Goal: Information Seeking & Learning: Learn about a topic

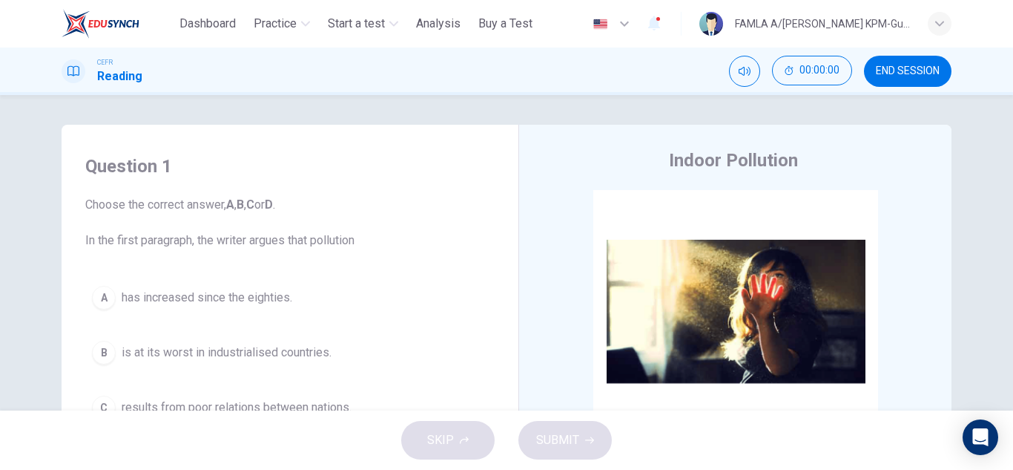
click at [498, 165] on div "Question 1 Choose the correct answer, A , B , C or D . In the first paragraph, …" at bounding box center [289, 317] width 433 height 356
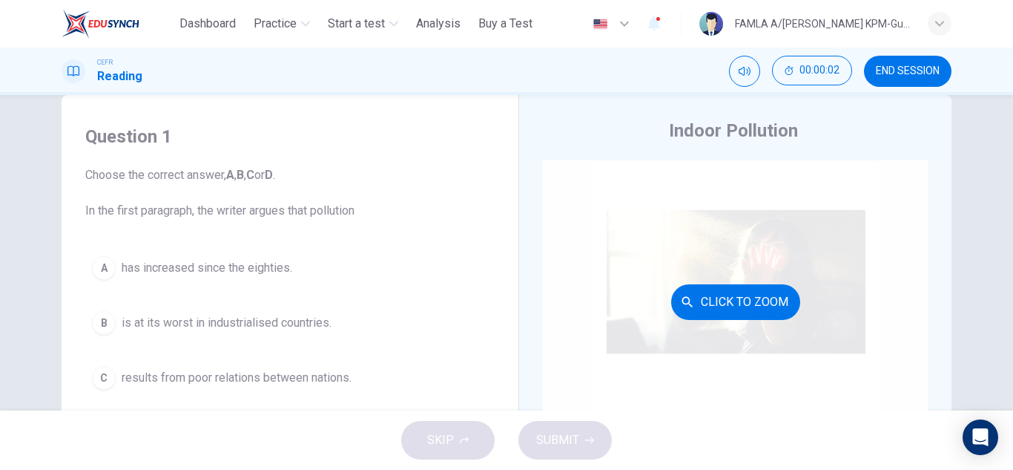
scroll to position [119, 0]
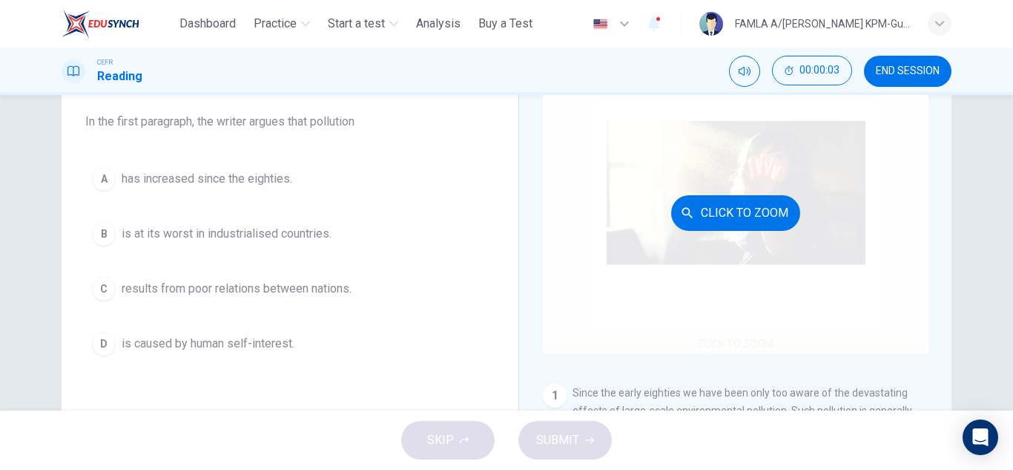
click at [552, 247] on div "Click to Zoom" at bounding box center [736, 212] width 386 height 283
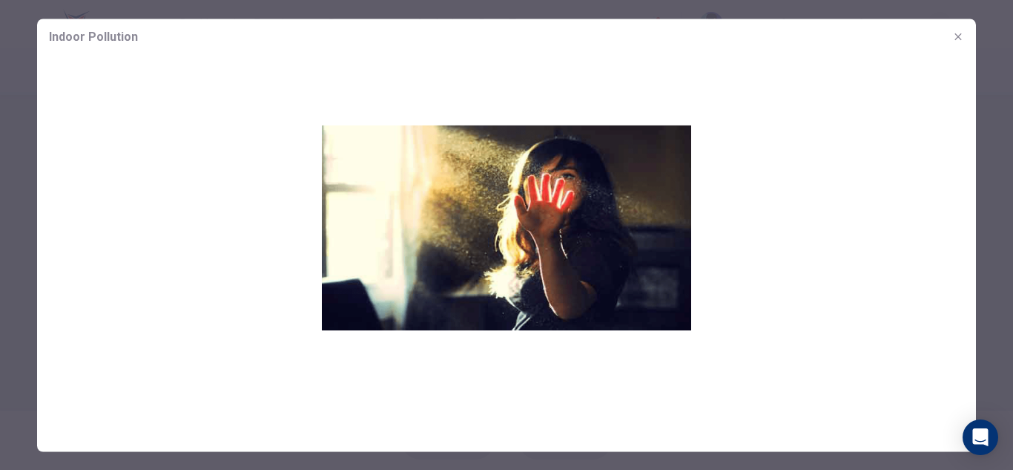
scroll to position [30, 0]
click at [953, 39] on icon "button" at bounding box center [958, 36] width 12 height 12
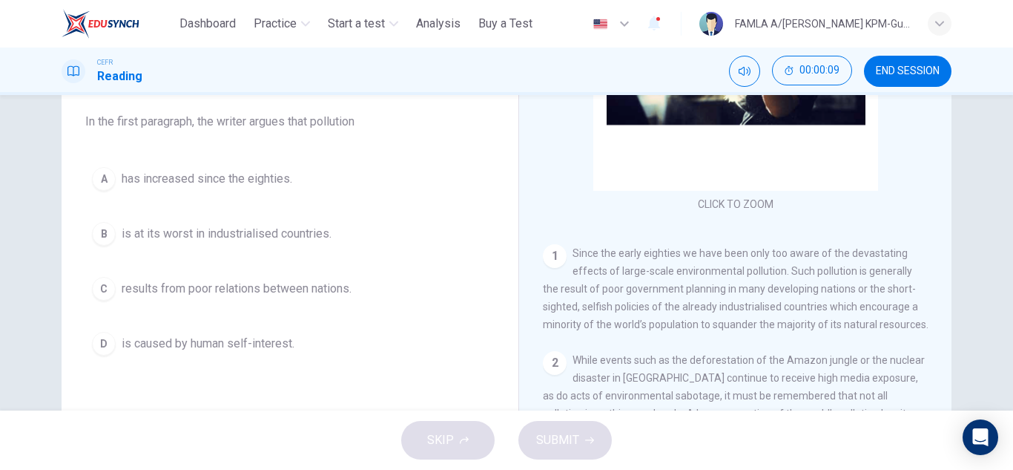
scroll to position [136, 0]
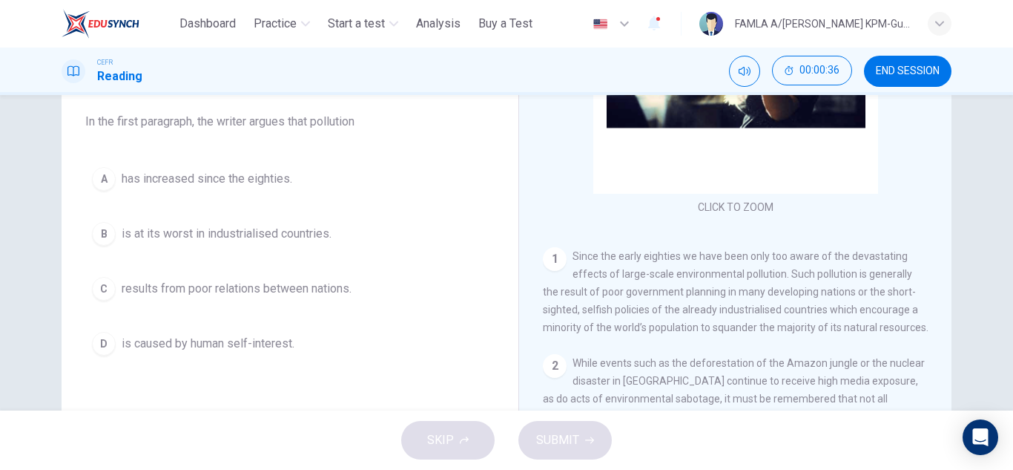
click at [232, 329] on button "D is caused by human self-interest." at bounding box center [289, 343] width 409 height 37
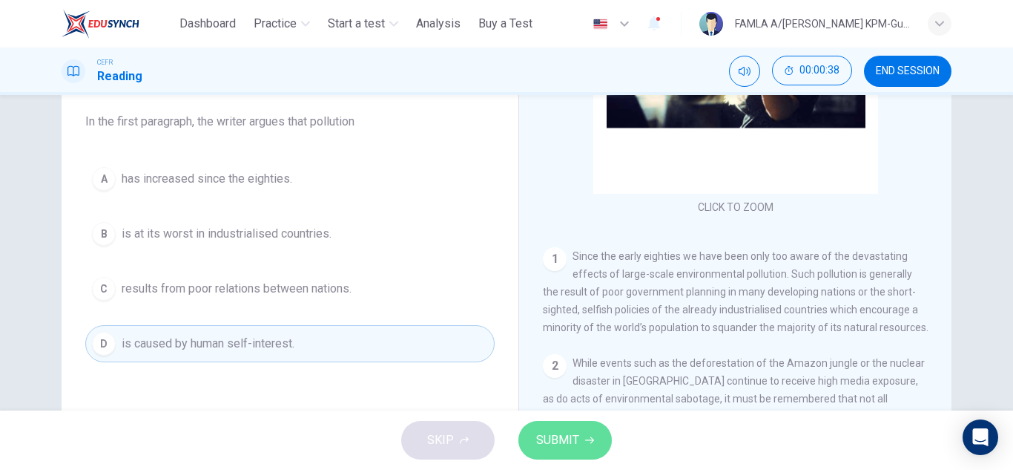
click at [559, 424] on button "SUBMIT" at bounding box center [565, 440] width 93 height 39
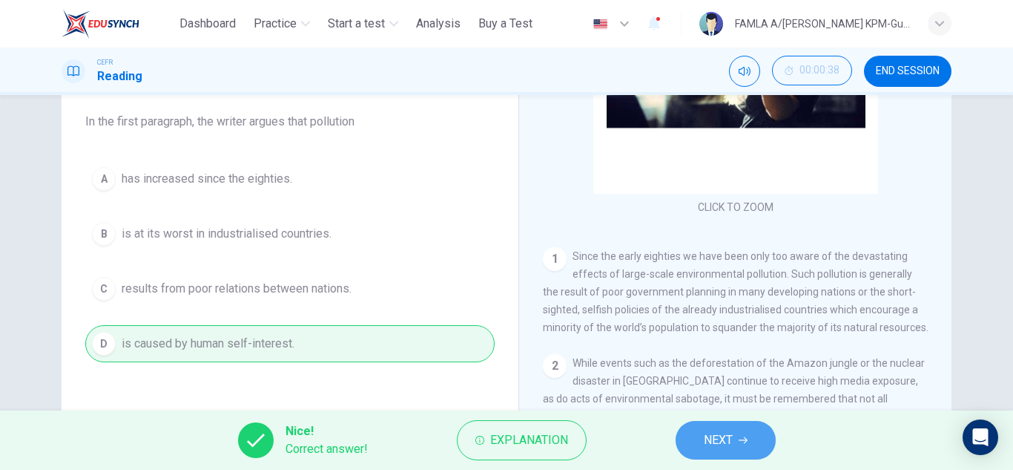
click at [708, 444] on span "NEXT" at bounding box center [718, 440] width 29 height 21
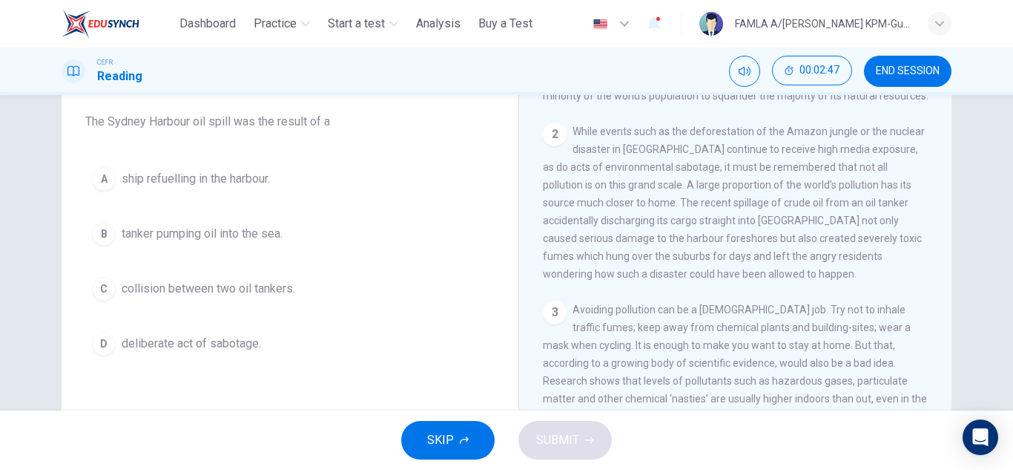
scroll to position [381, 0]
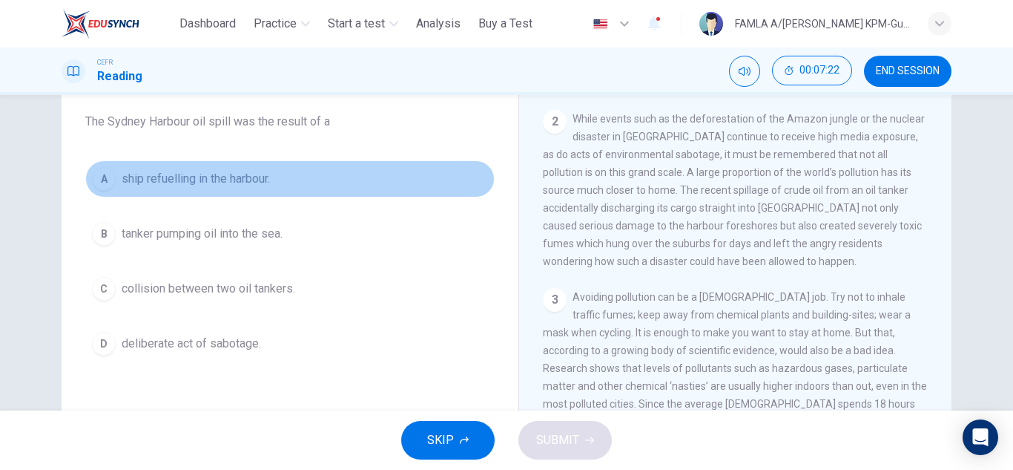
click at [199, 172] on span "ship refuelling in the harbour." at bounding box center [196, 179] width 148 height 18
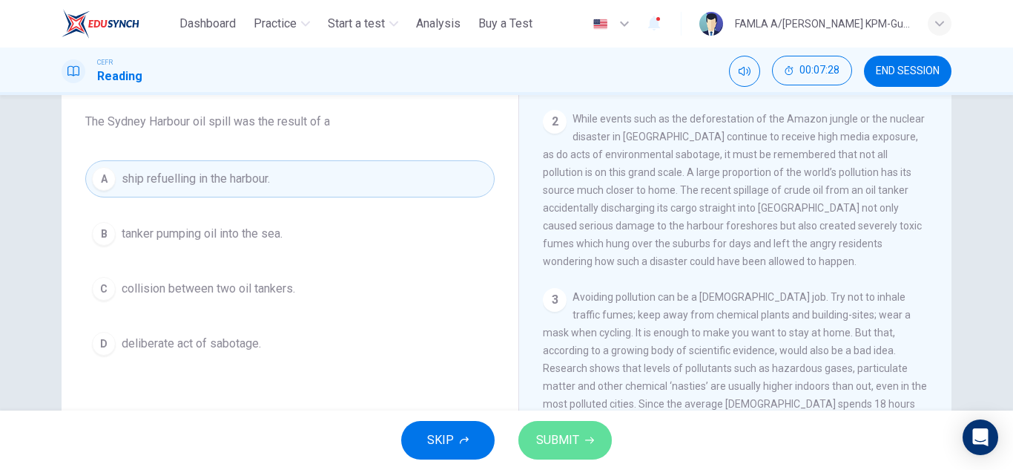
click at [568, 424] on button "SUBMIT" at bounding box center [565, 440] width 93 height 39
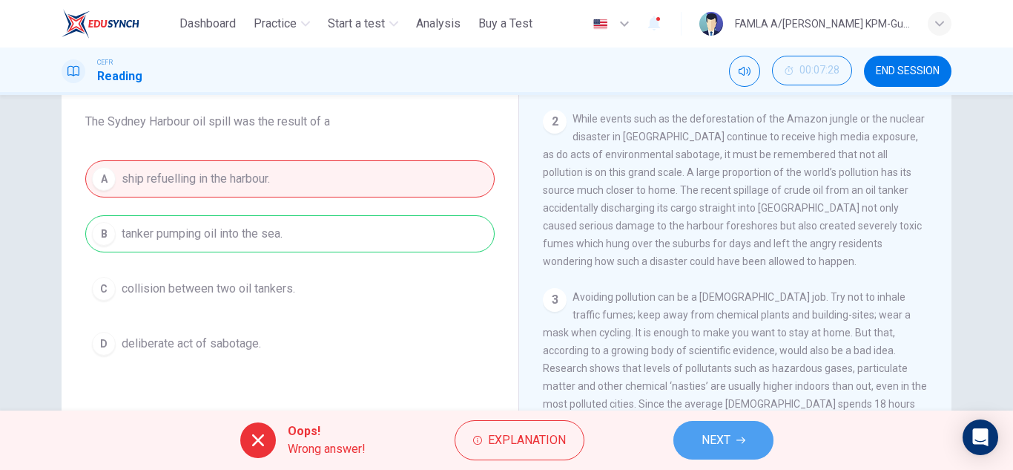
click at [691, 432] on button "NEXT" at bounding box center [724, 440] width 100 height 39
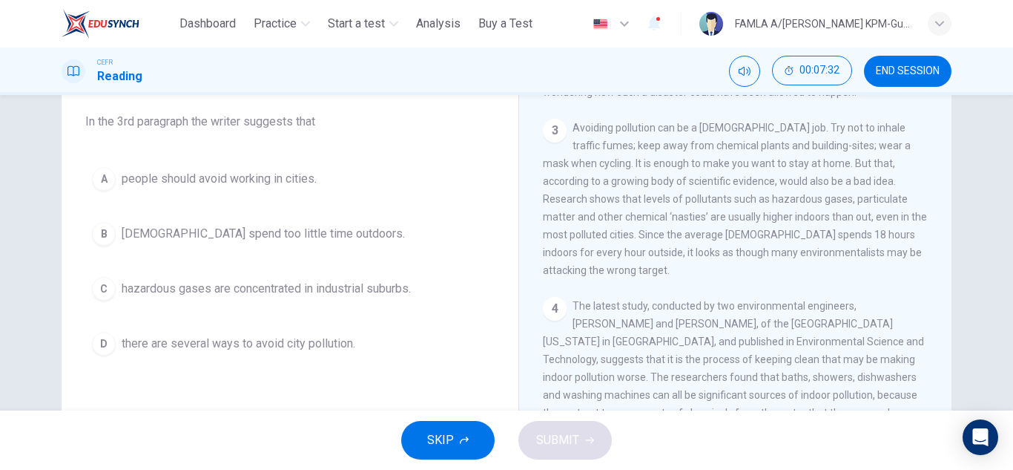
scroll to position [575, 0]
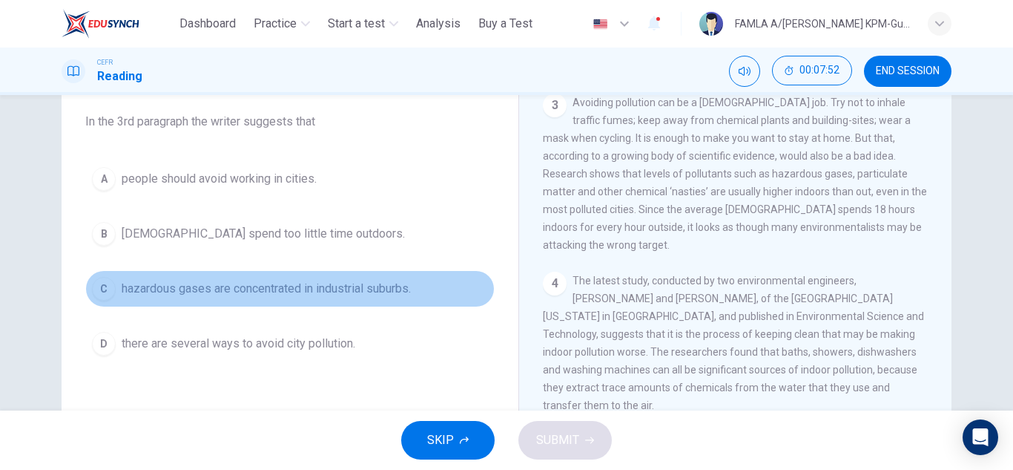
click at [324, 277] on button "C hazardous gases are concentrated in industrial suburbs." at bounding box center [289, 288] width 409 height 37
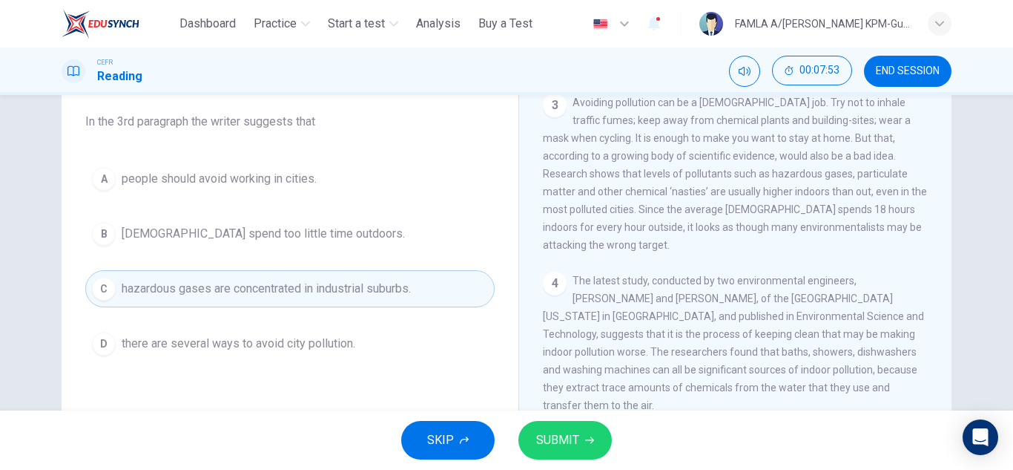
click at [579, 441] on button "SUBMIT" at bounding box center [565, 440] width 93 height 39
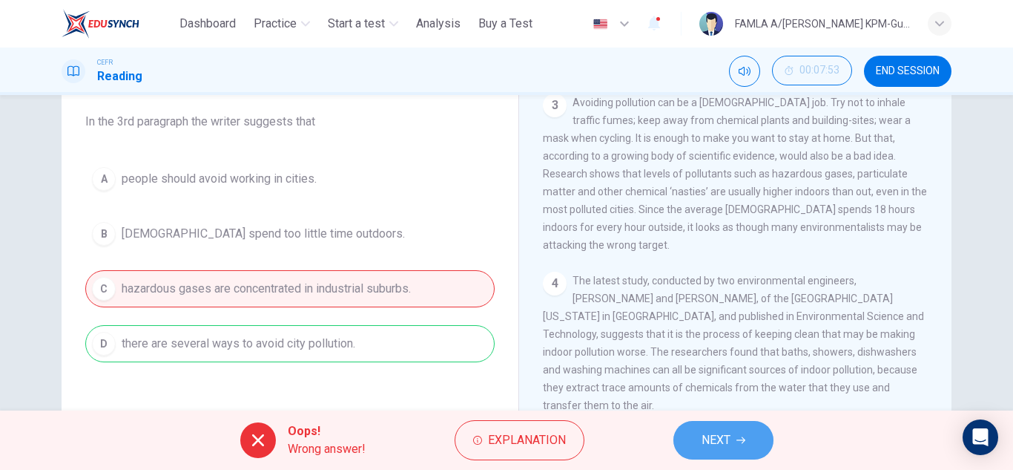
click at [674, 447] on button "NEXT" at bounding box center [724, 440] width 100 height 39
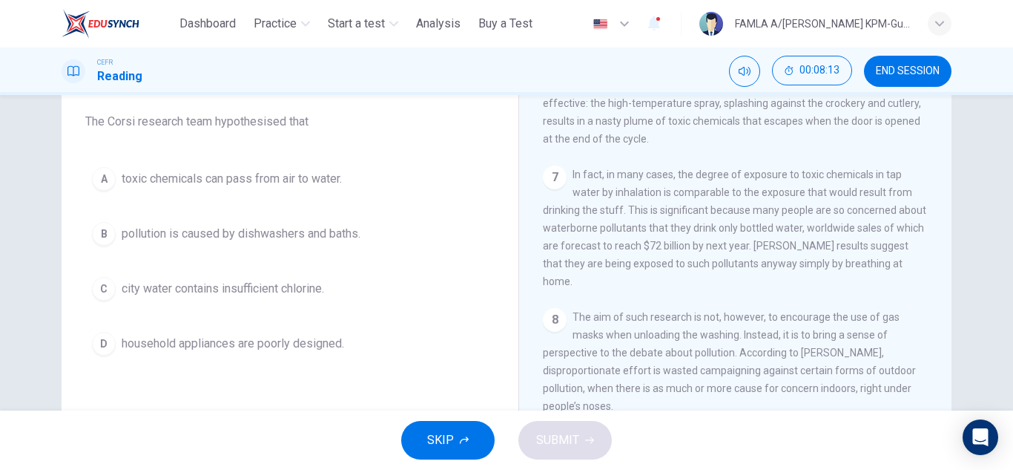
scroll to position [1198, 0]
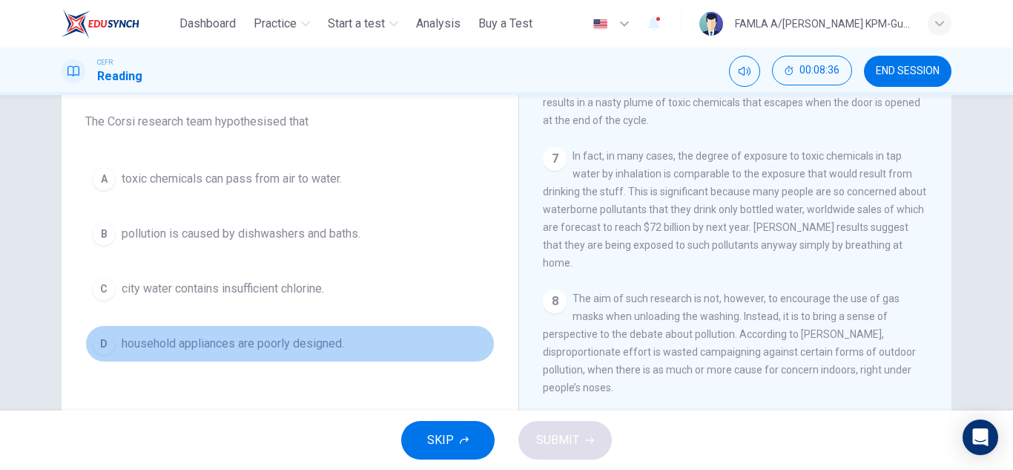
click at [228, 331] on button "D household appliances are poorly designed." at bounding box center [289, 343] width 409 height 37
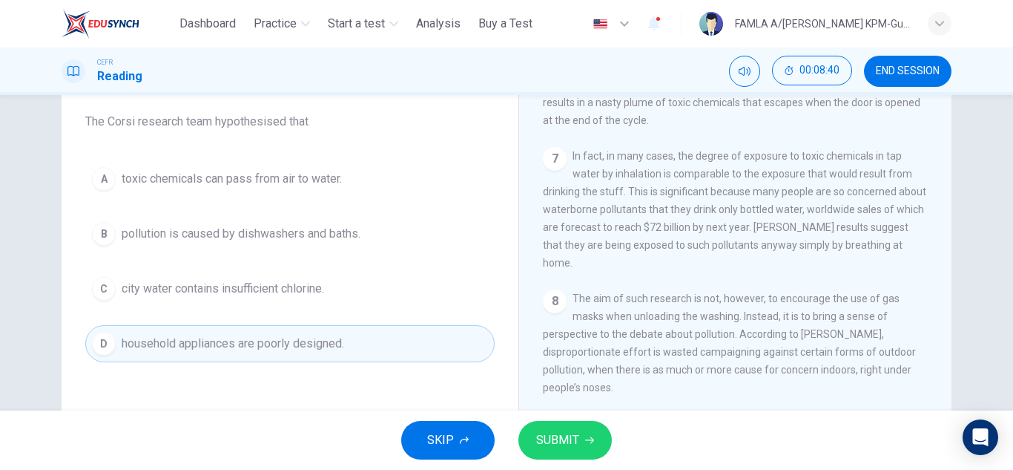
click at [294, 200] on div "A toxic chemicals can pass from air to water. B pollution is caused by dishwash…" at bounding box center [289, 261] width 409 height 202
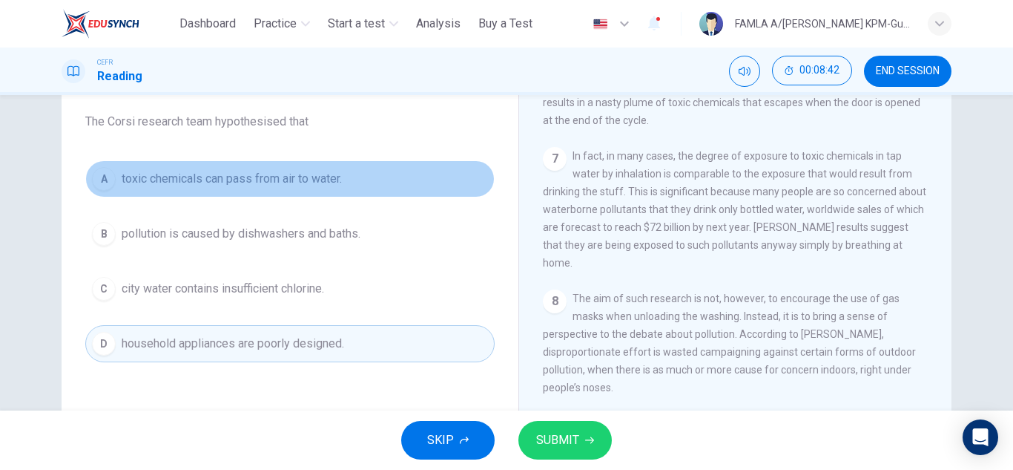
click at [283, 177] on span "toxic chemicals can pass from air to water." at bounding box center [232, 179] width 220 height 18
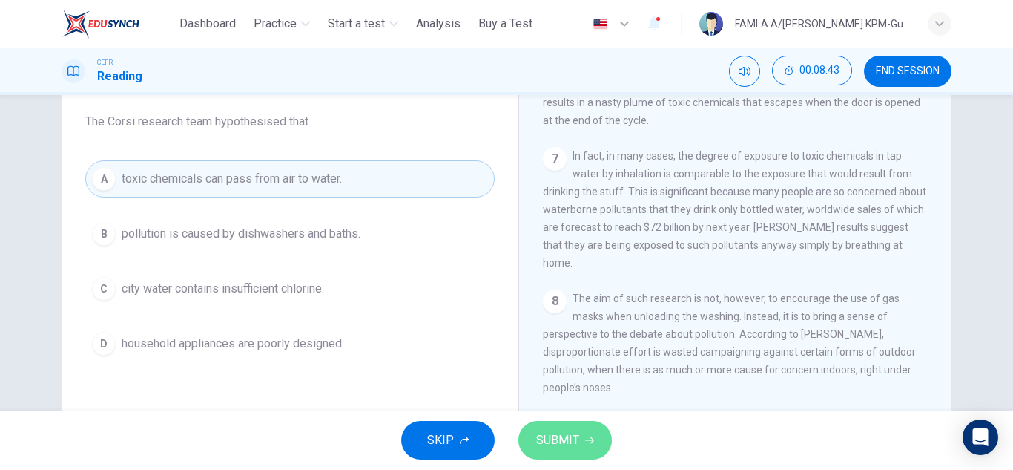
click at [586, 424] on button "SUBMIT" at bounding box center [565, 440] width 93 height 39
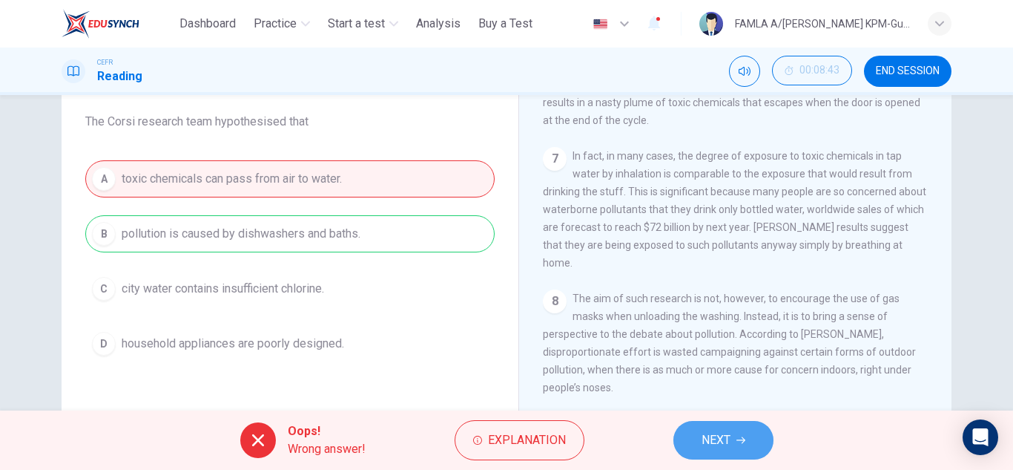
click at [708, 430] on span "NEXT" at bounding box center [716, 440] width 29 height 21
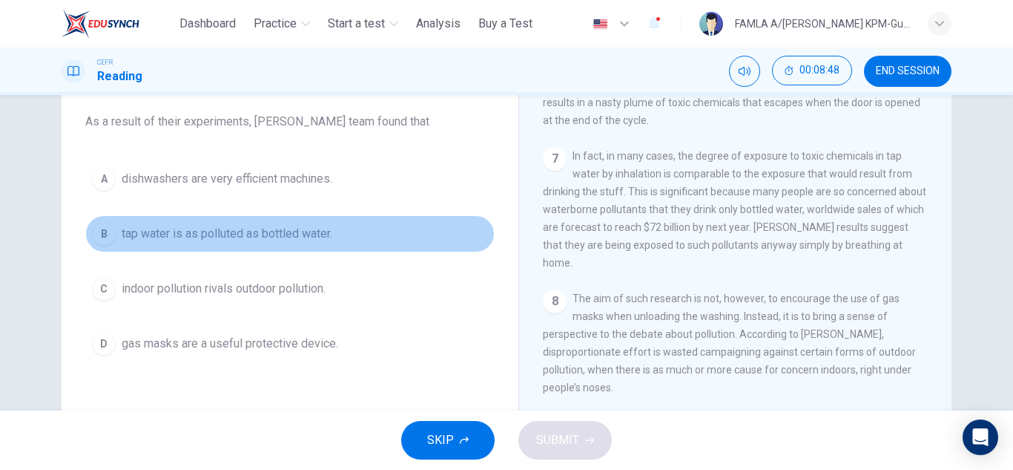
click at [263, 225] on span "tap water is as polluted as bottled water." at bounding box center [227, 234] width 211 height 18
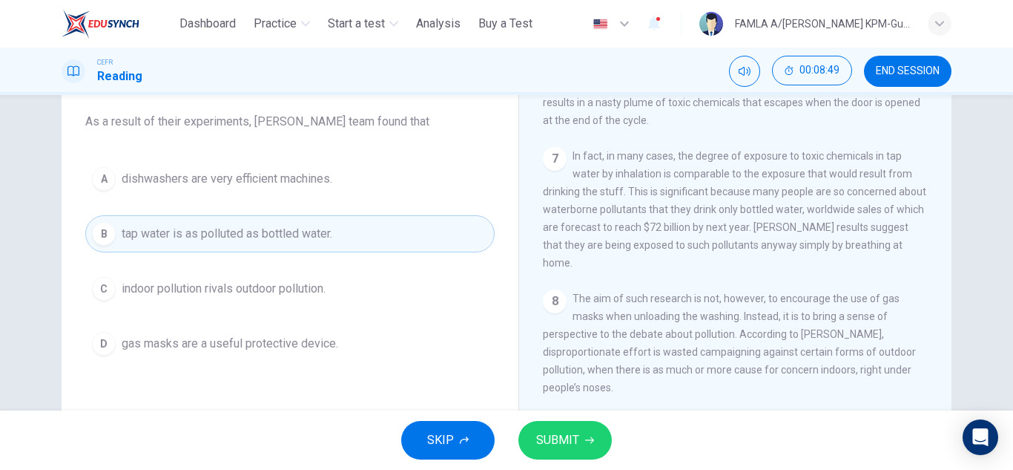
drag, startPoint x: 514, startPoint y: 426, endPoint x: 545, endPoint y: 441, distance: 34.8
click at [545, 441] on div "SKIP SUBMIT" at bounding box center [506, 439] width 1013 height 59
click at [545, 441] on span "SUBMIT" at bounding box center [557, 440] width 43 height 21
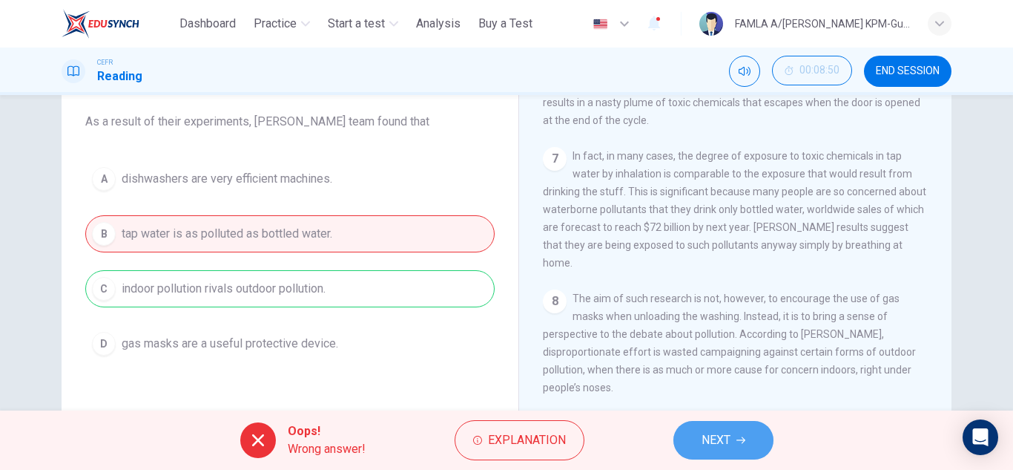
click at [708, 442] on span "NEXT" at bounding box center [716, 440] width 29 height 21
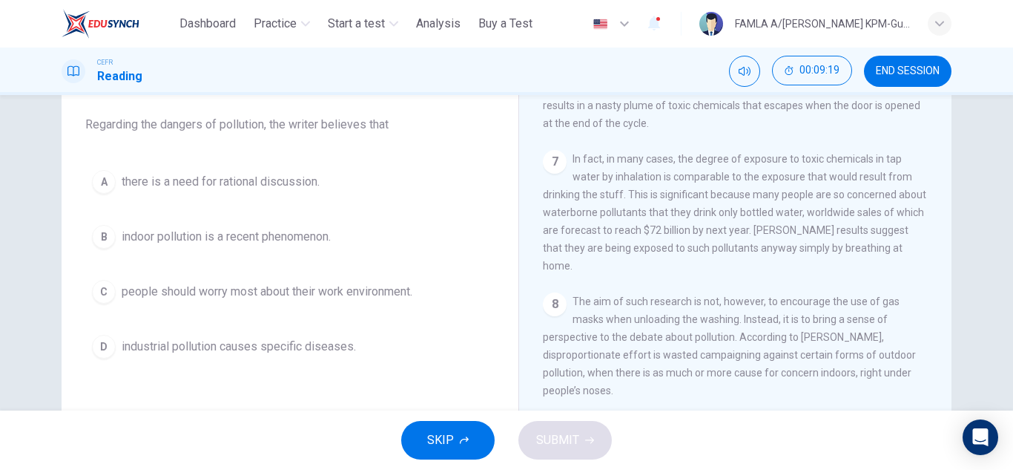
scroll to position [1375, 0]
